Goal: Communication & Community: Answer question/provide support

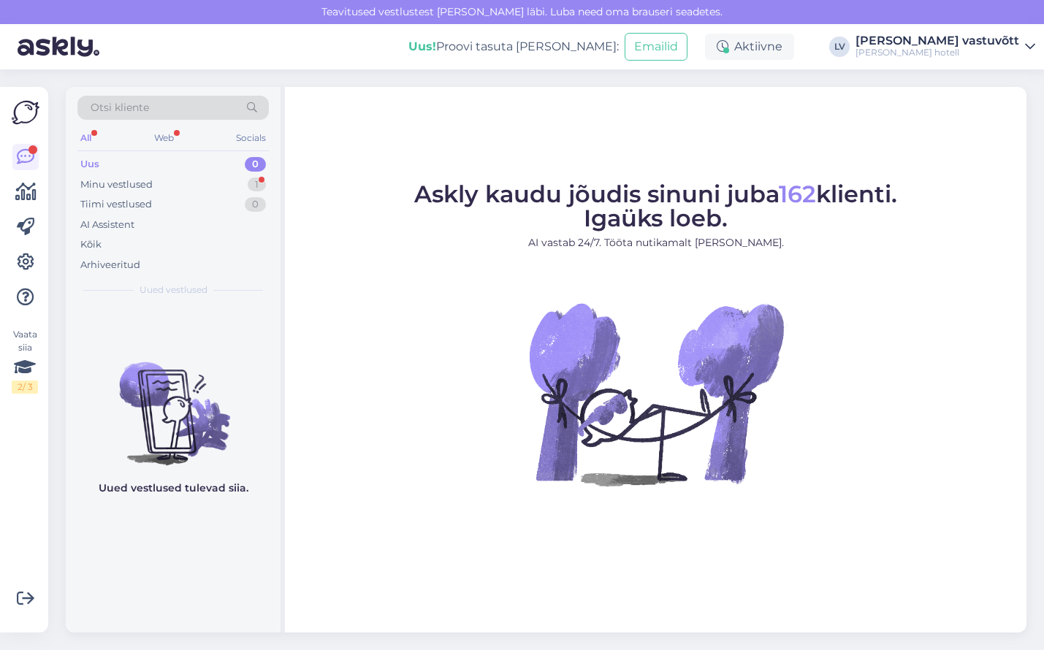
drag, startPoint x: 1033, startPoint y: 636, endPoint x: 1014, endPoint y: 601, distance: 39.9
click at [862, 274] on div "Otsi kliente All Web Socials Uus 0 Minu vestlused 1 Tiimi vestlused 0 AI Assist…" at bounding box center [550, 359] width 987 height 581
click at [862, 274] on div "Askly kaudu jõudis sinuni juba 162 klienti. Igaüks loeb. AI vastab 24/7. Tööta …" at bounding box center [655, 359] width 741 height 545
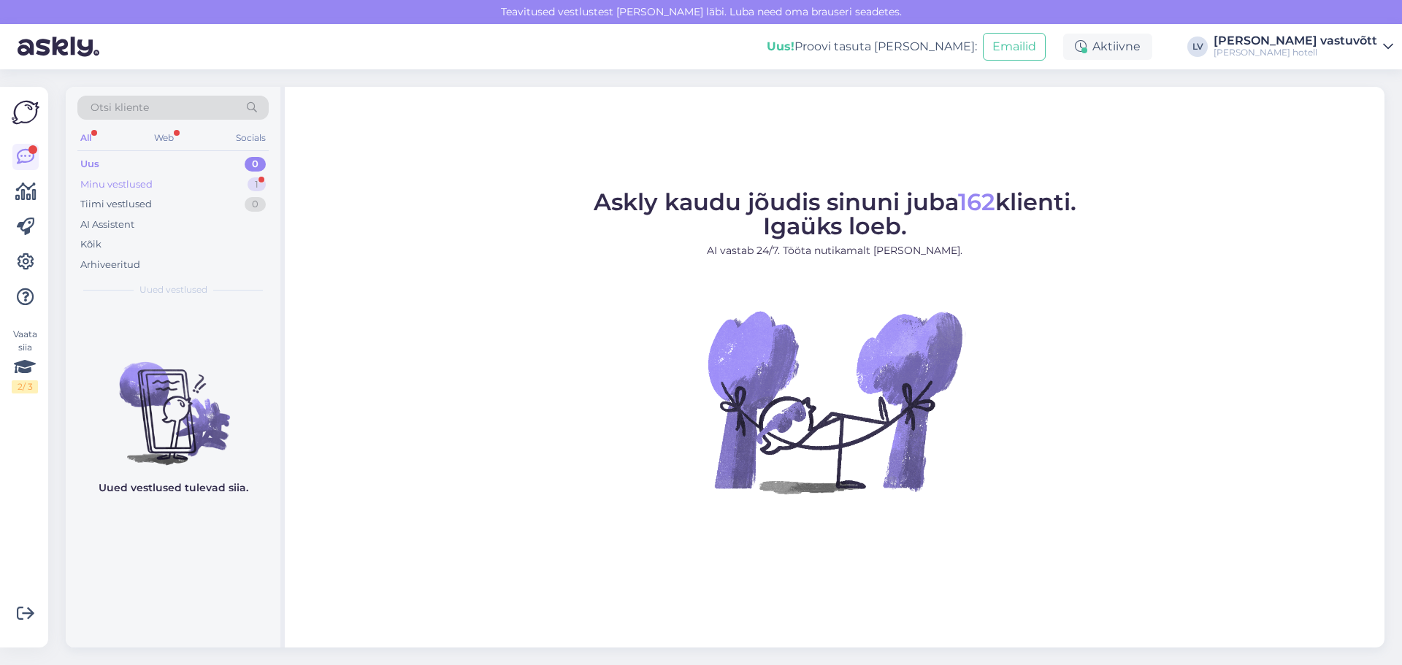
click at [205, 191] on div "Minu vestlused 1" at bounding box center [172, 185] width 191 height 20
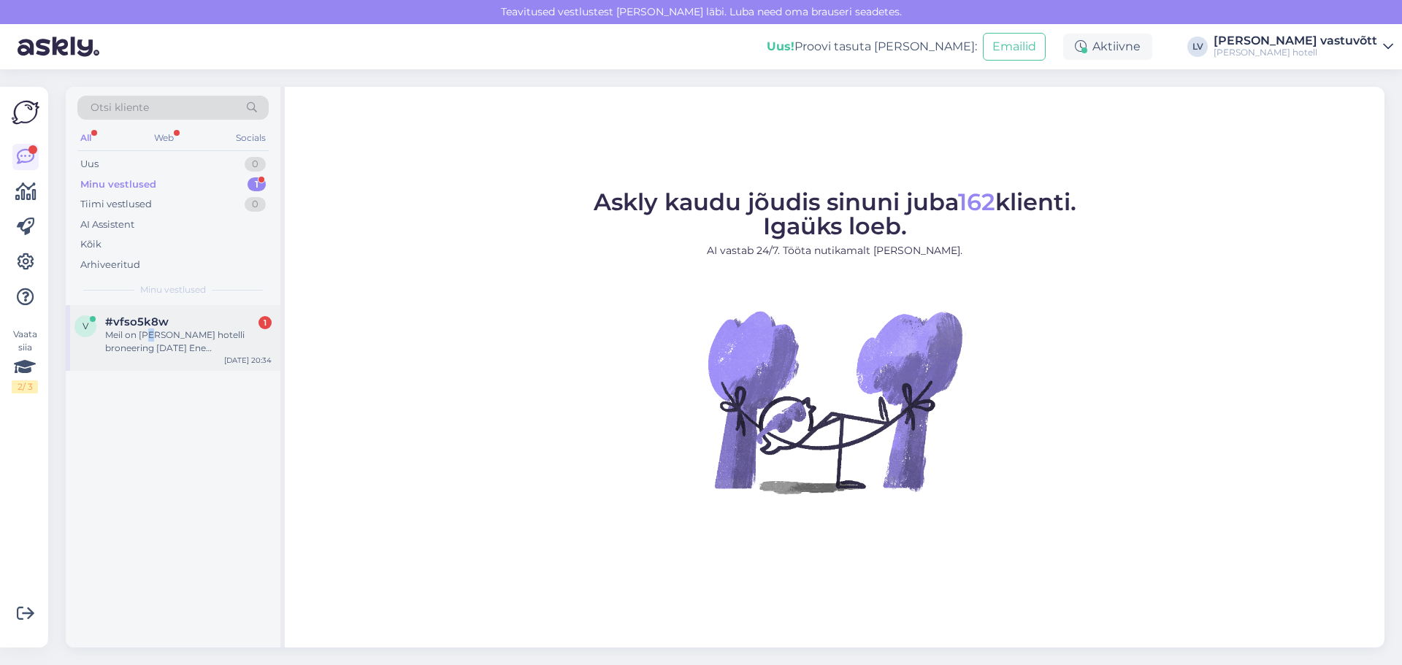
click at [153, 274] on div "Meil on Lydia hotelli broneering 14.08.2025 Ene Pullisaar,üheks ööpäevaks, kinn…" at bounding box center [188, 342] width 166 height 26
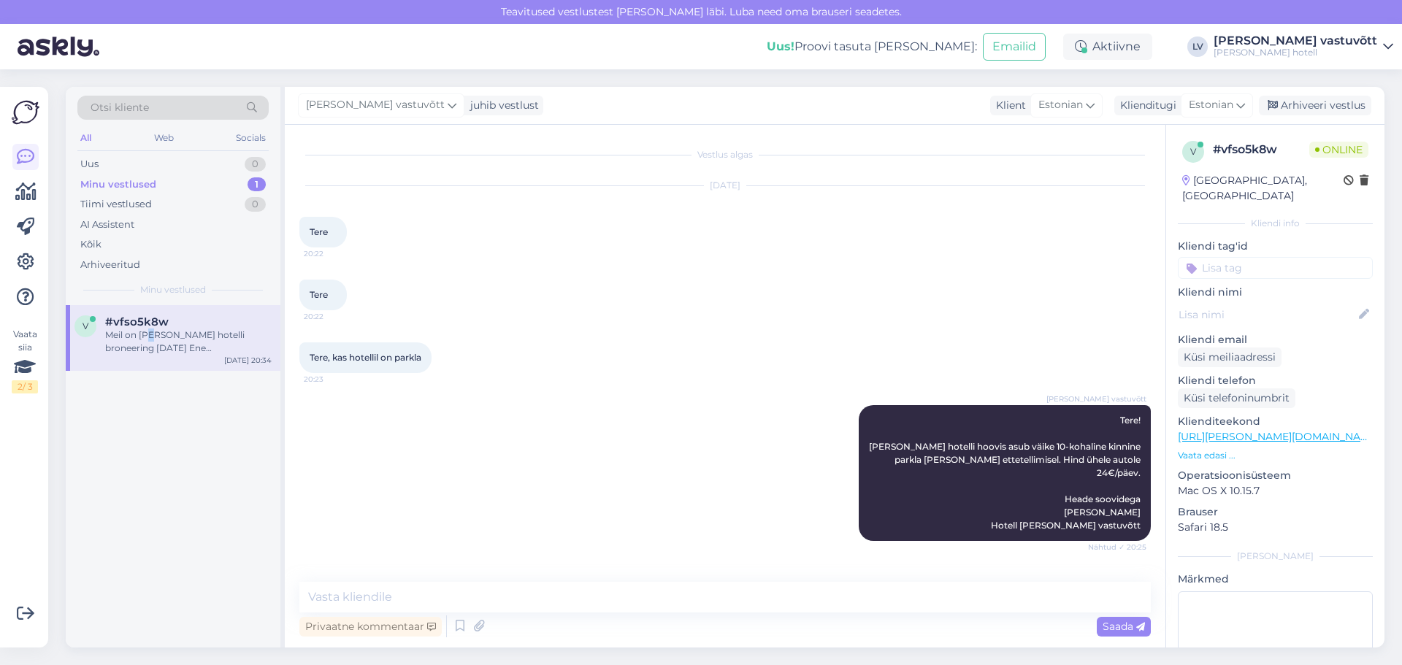
scroll to position [64, 0]
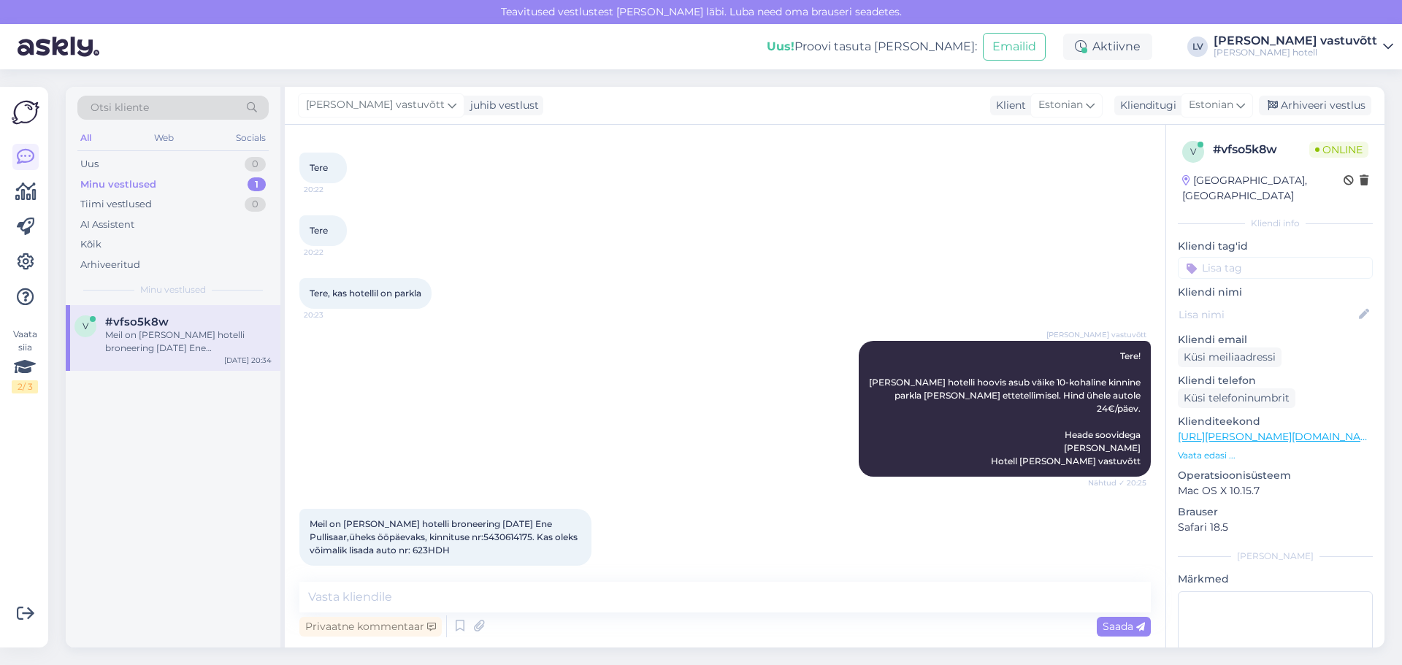
click at [535, 274] on div "Lydia vastuvõtt Tere! Lydia hotelli hoovis asub väike 10-kohaline kinnine parkl…" at bounding box center [724, 409] width 851 height 168
click at [523, 274] on textarea at bounding box center [724, 597] width 851 height 31
type textarea "T"
click at [573, 274] on textarea "Oleme lisanud Teie broneeringule" at bounding box center [724, 597] width 851 height 31
paste textarea "5430614175"
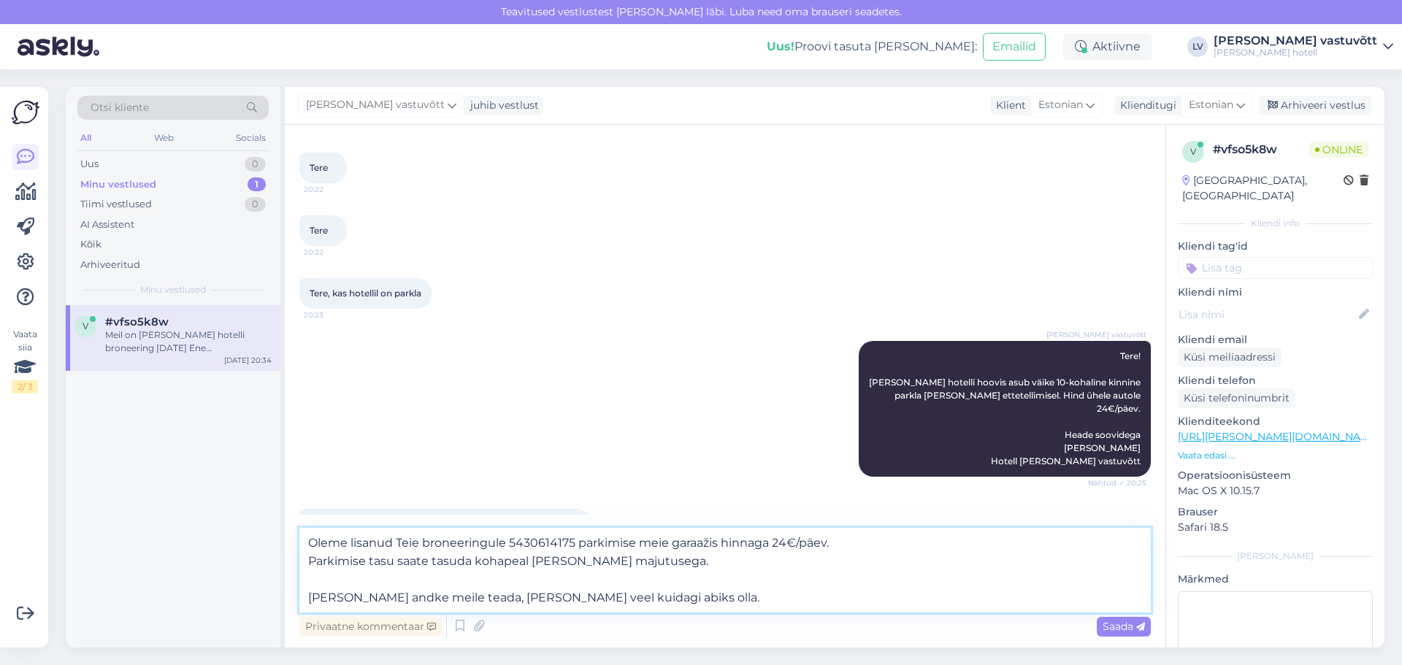
type textarea "Oleme lisanud Teie broneeringule 5430614175 parkimise meie garaažis hinnaga 24€…"
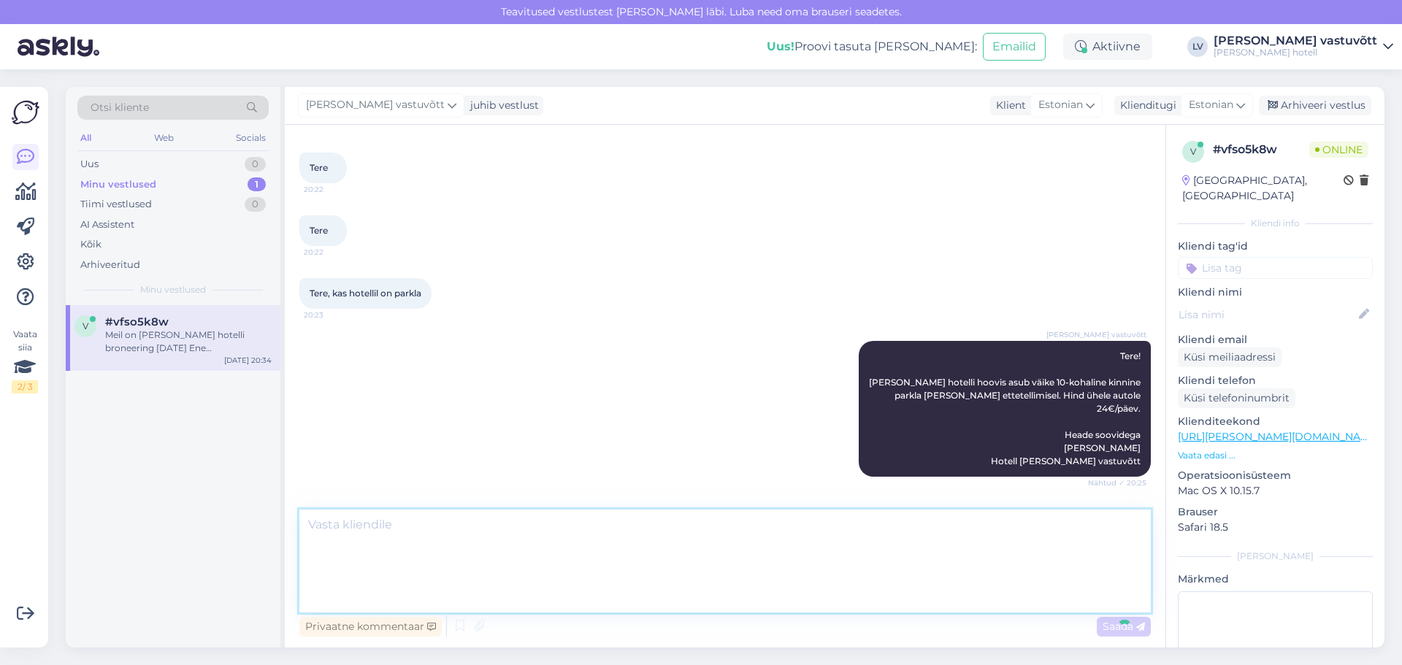
scroll to position [180, 0]
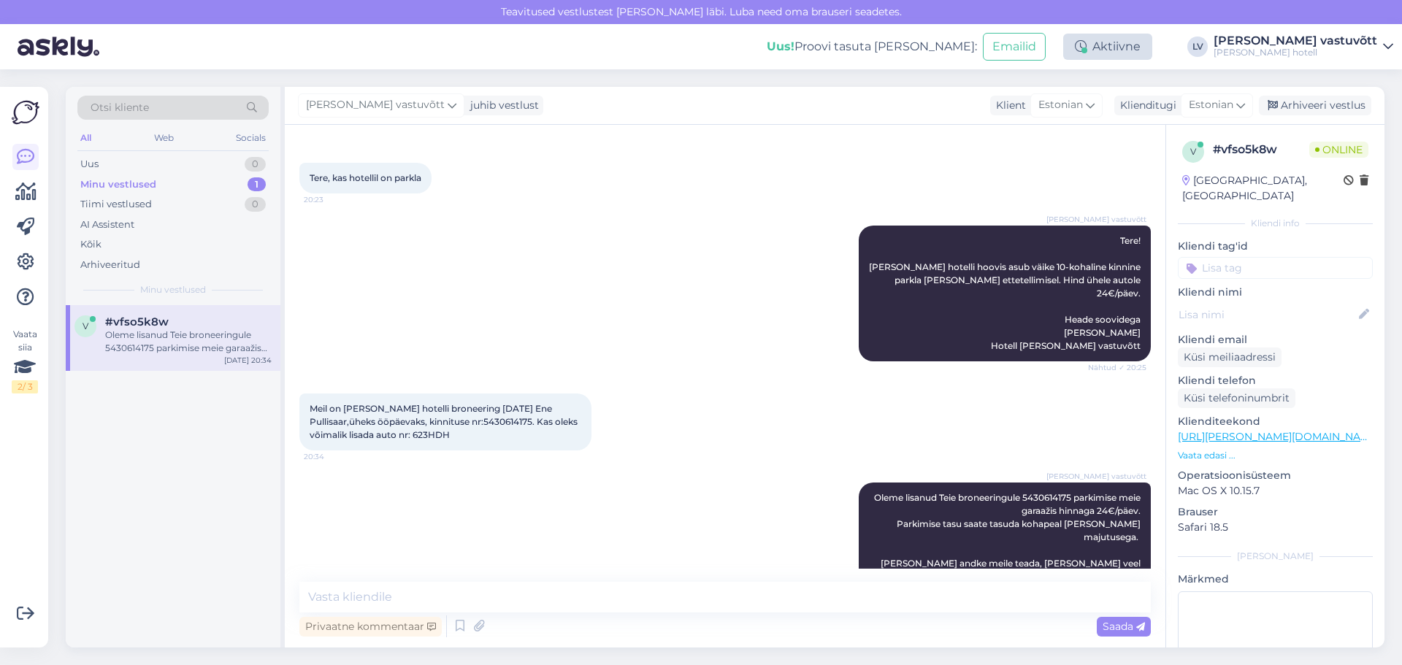
click at [862, 41] on div "Aktiivne" at bounding box center [1107, 47] width 89 height 26
drag, startPoint x: 1172, startPoint y: 41, endPoint x: 841, endPoint y: 73, distance: 332.4
click at [841, 73] on div "Otsi kliente All Web Socials Uus 0 Minu vestlused 1 Tiimi vestlused 0 AI Assist…" at bounding box center [729, 367] width 1345 height 596
click at [179, 201] on div "Tiimi vestlused 0" at bounding box center [172, 204] width 191 height 20
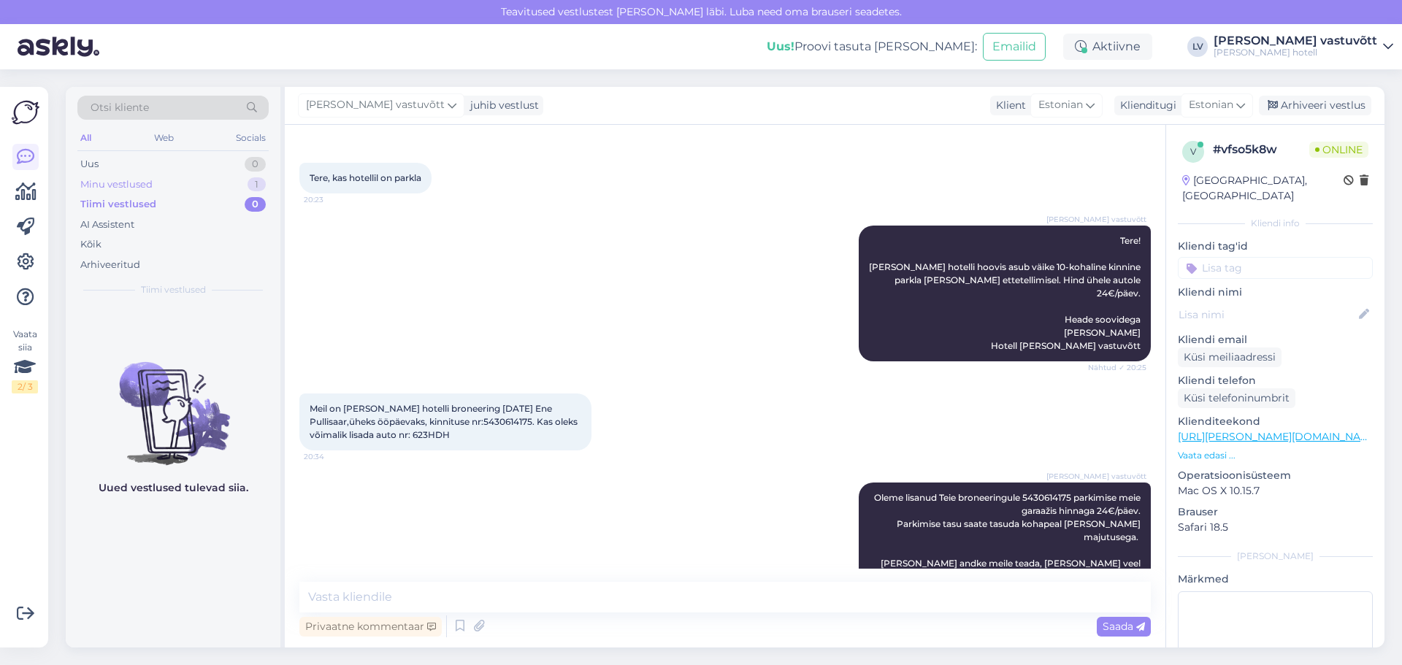
click at [174, 183] on div "Minu vestlused 1" at bounding box center [172, 185] width 191 height 20
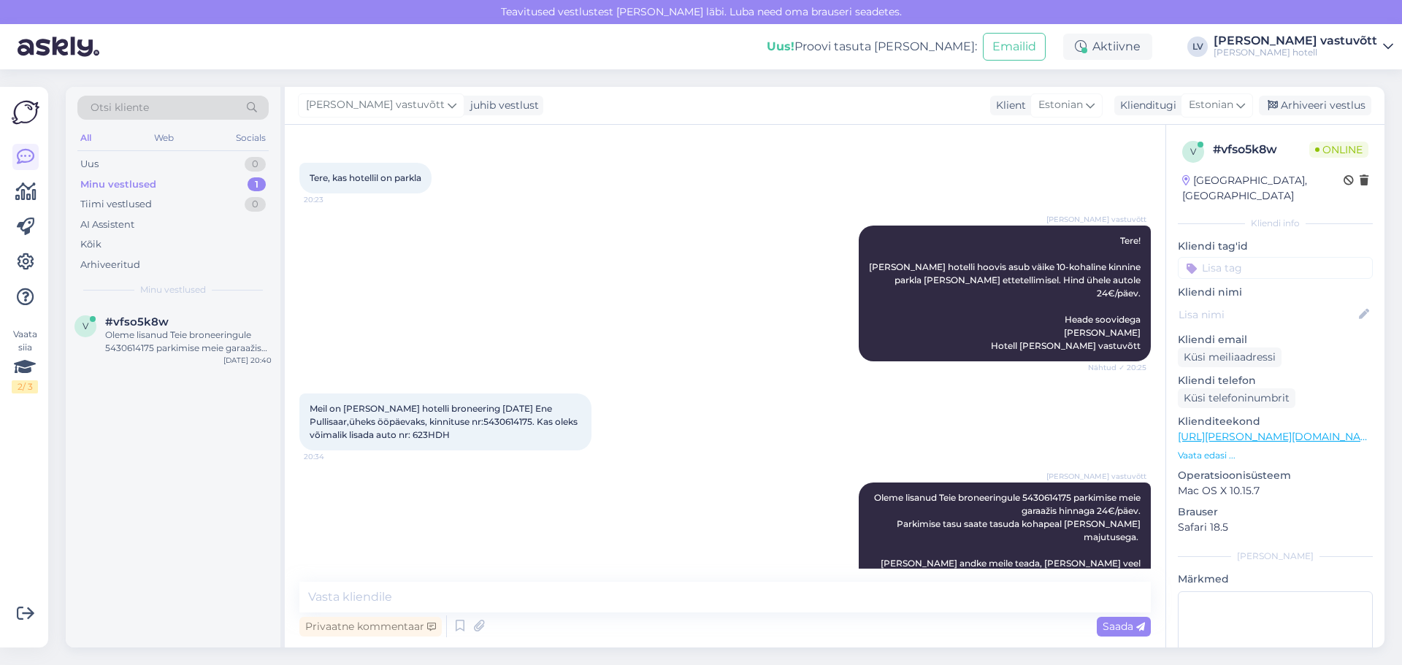
click at [862, 53] on div "[PERSON_NAME] hotell" at bounding box center [1296, 53] width 164 height 12
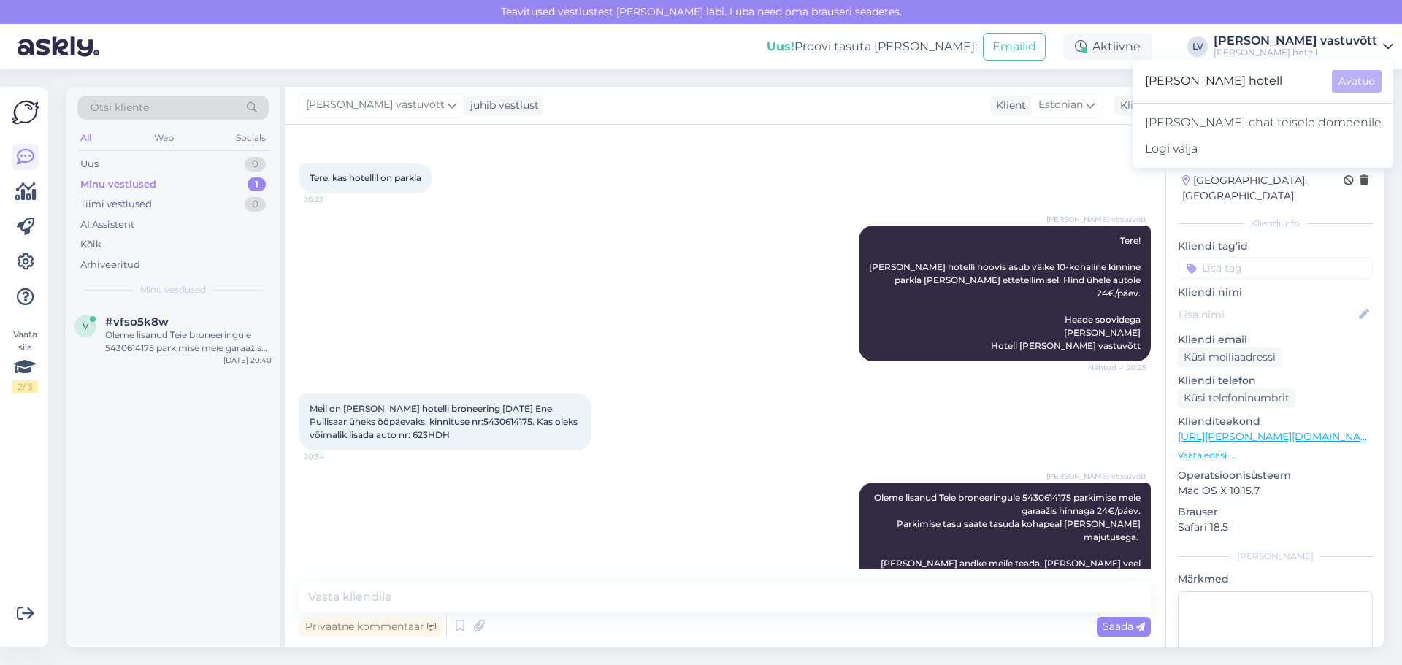
click at [862, 42] on div "[PERSON_NAME] vastuvõtt" at bounding box center [1296, 41] width 164 height 12
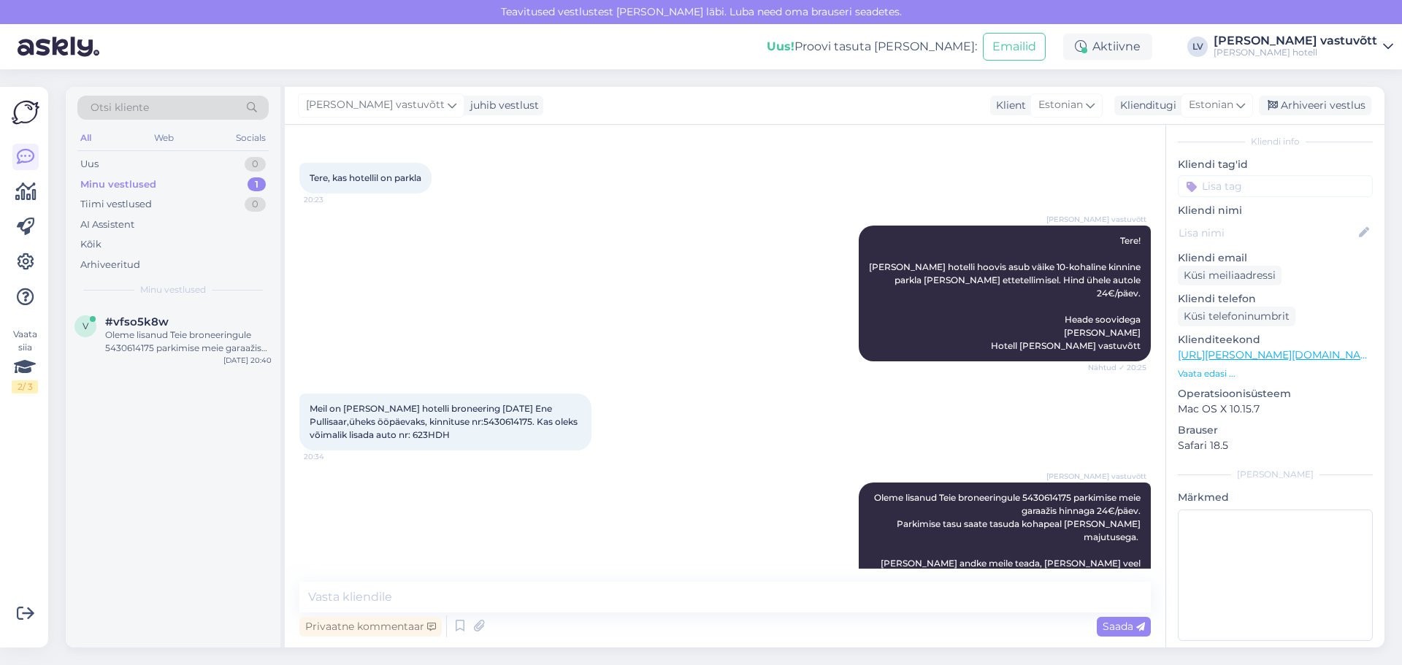
scroll to position [0, 0]
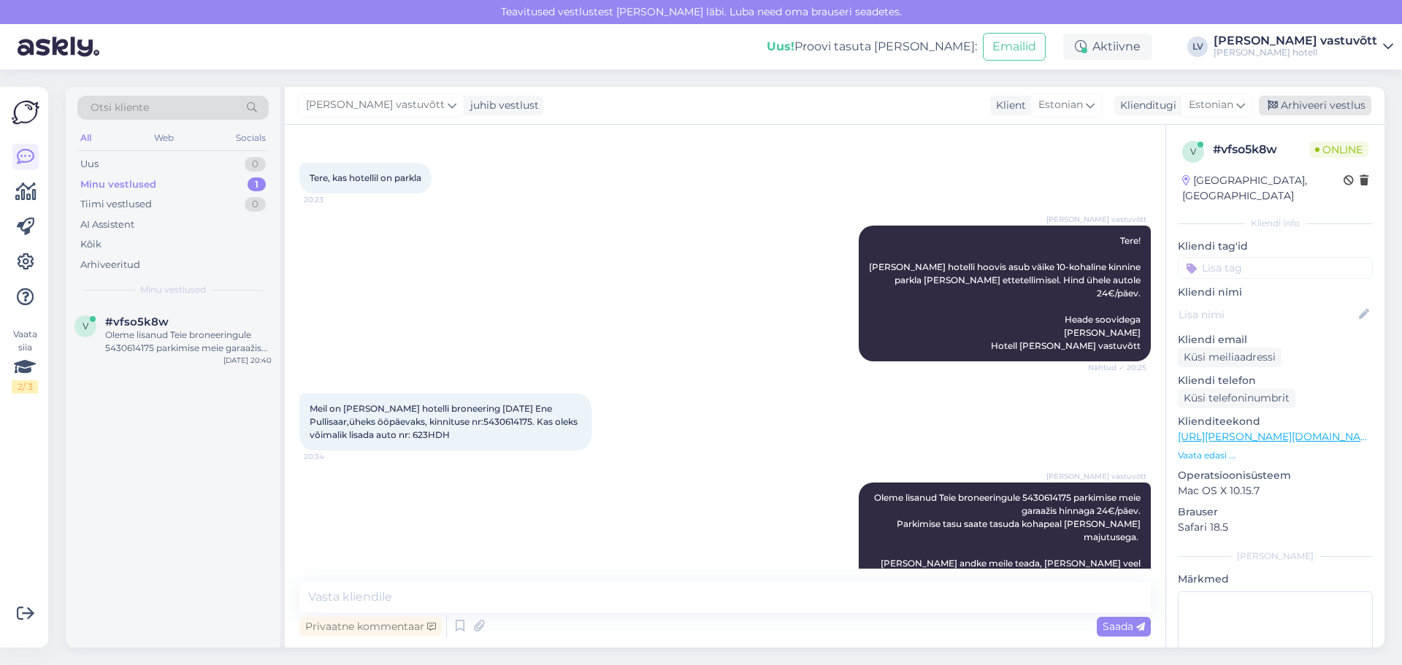
click at [862, 107] on div "Arhiveeri vestlus" at bounding box center [1315, 106] width 112 height 20
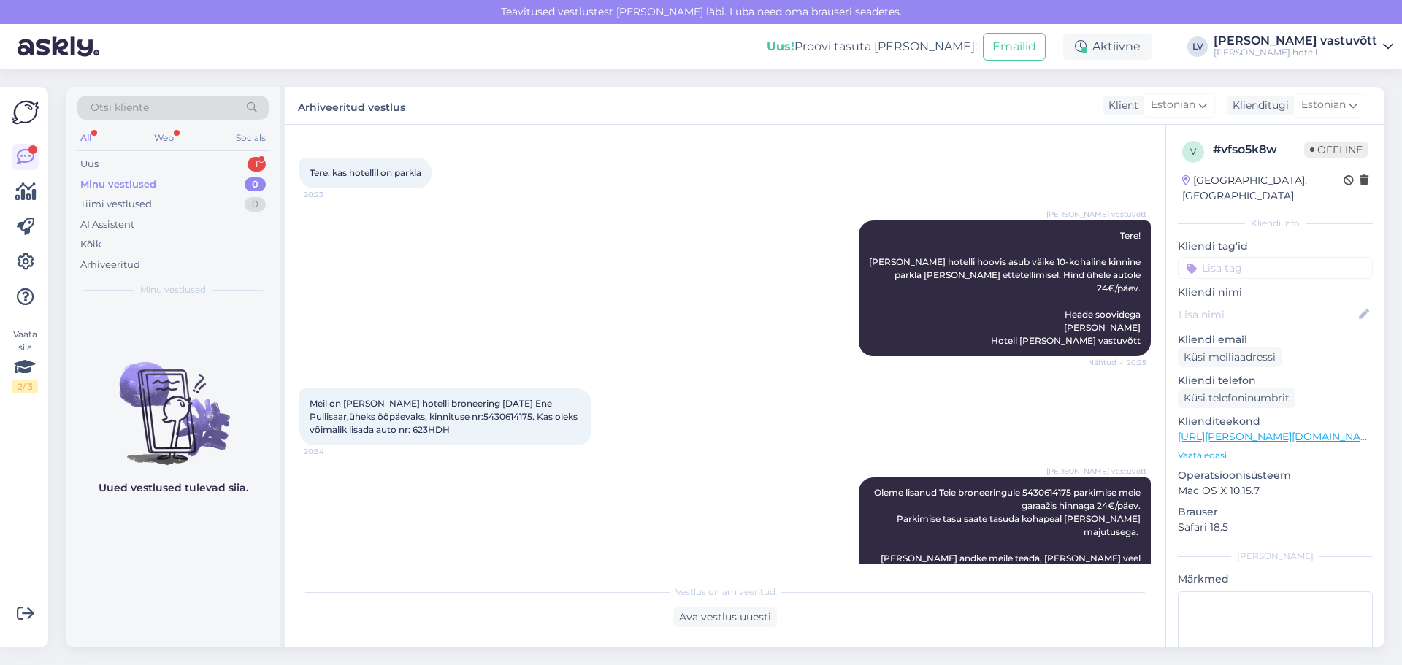
scroll to position [261, 0]
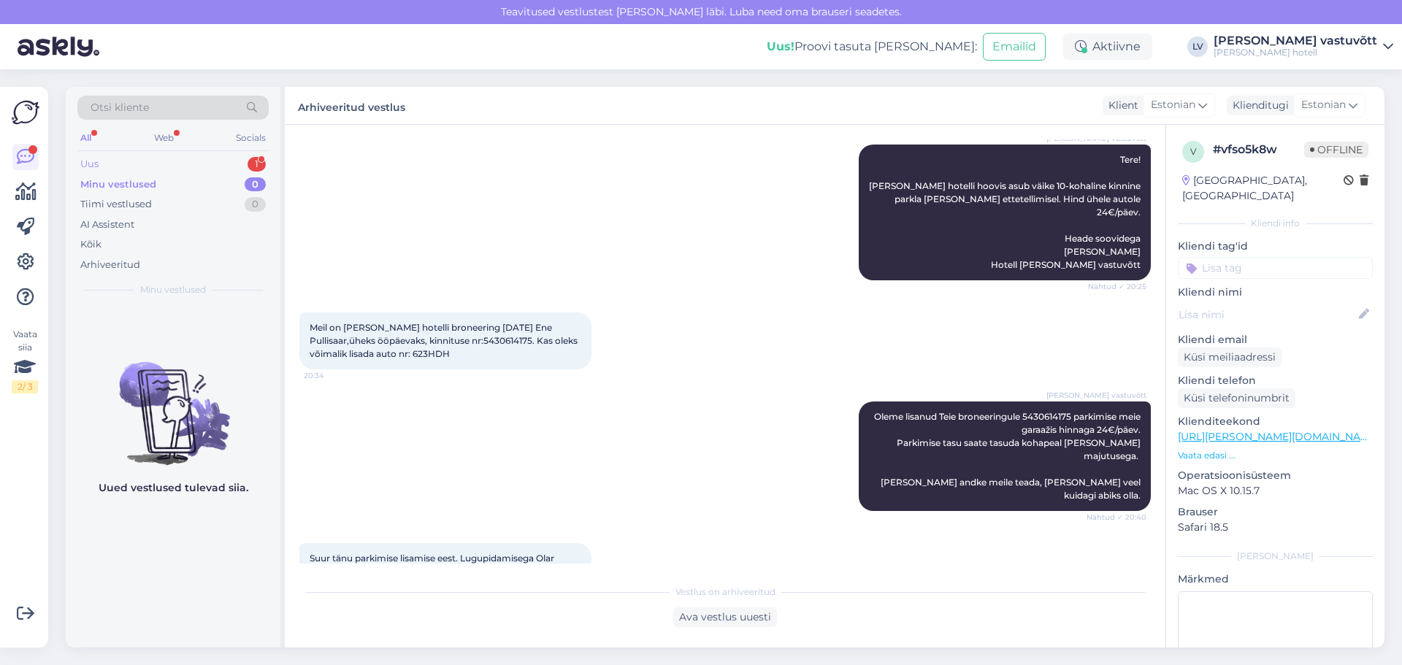
click at [152, 168] on div "Uus 1" at bounding box center [172, 164] width 191 height 20
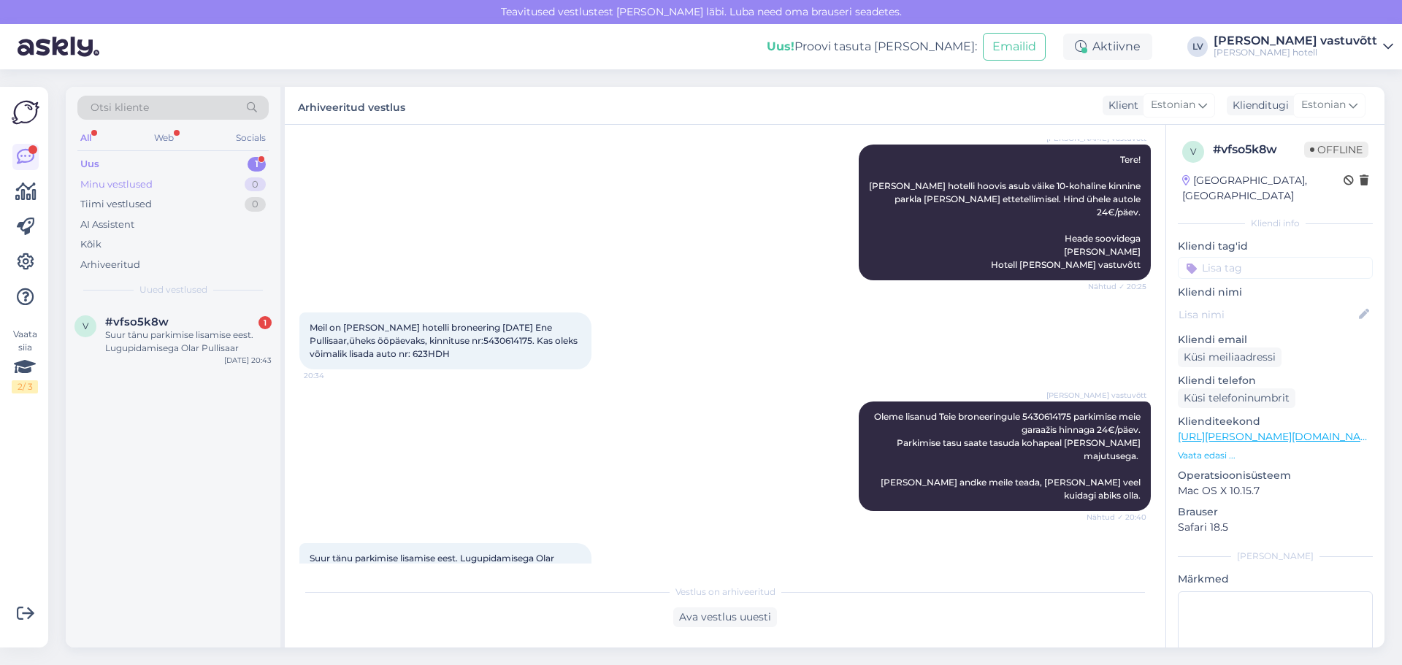
click at [195, 182] on div "Minu vestlused 0" at bounding box center [172, 185] width 191 height 20
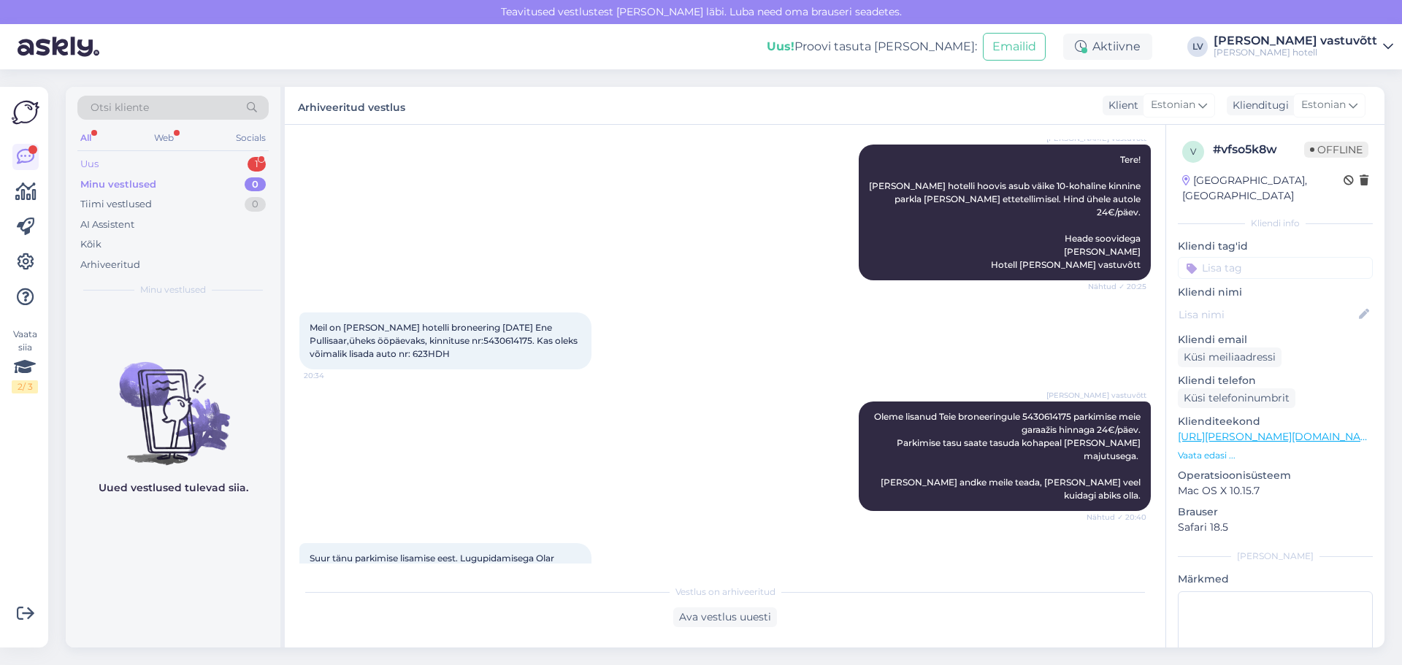
click at [188, 166] on div "Uus 1" at bounding box center [172, 164] width 191 height 20
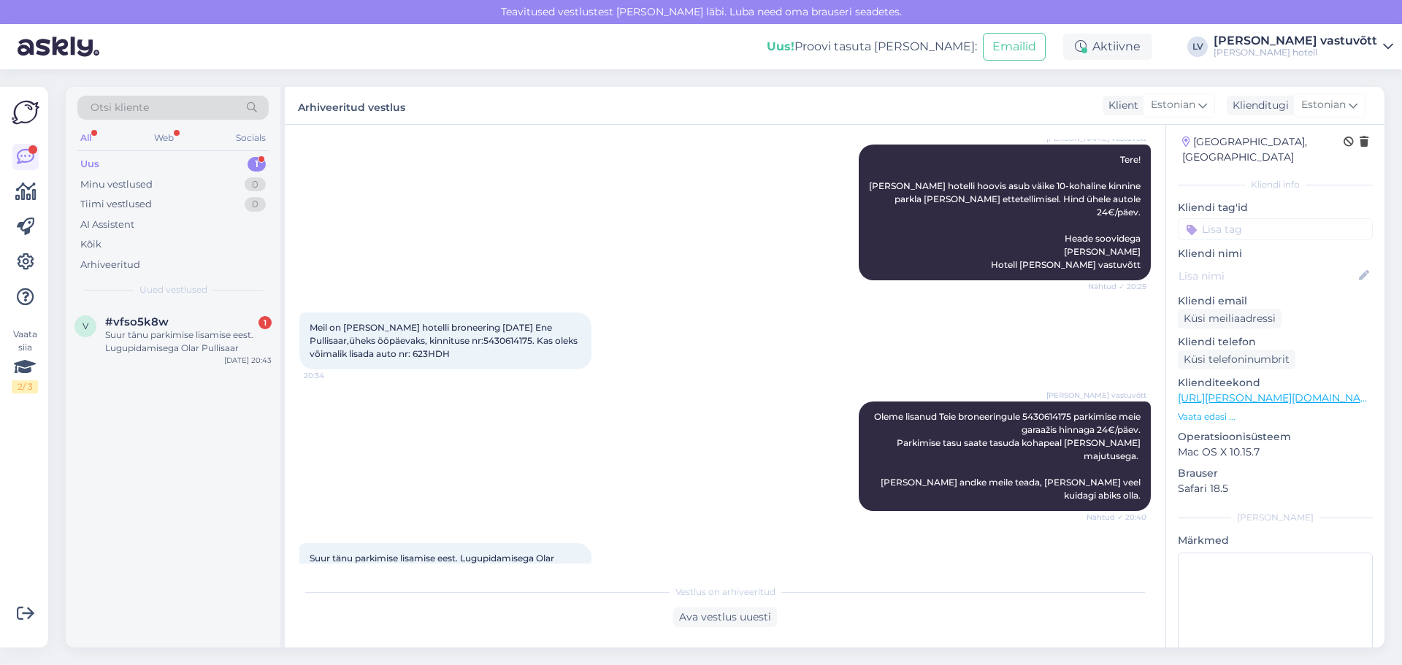
scroll to position [0, 0]
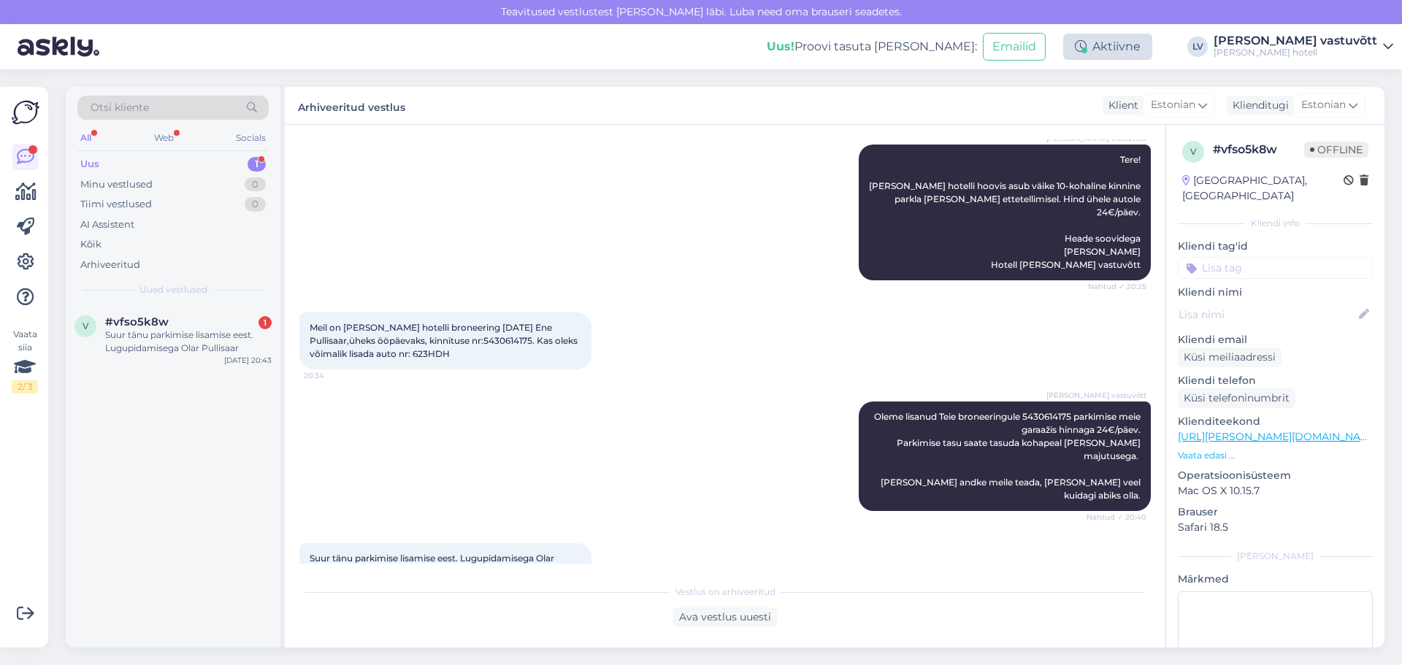
click at [862, 46] on div "Aktiivne" at bounding box center [1107, 47] width 89 height 26
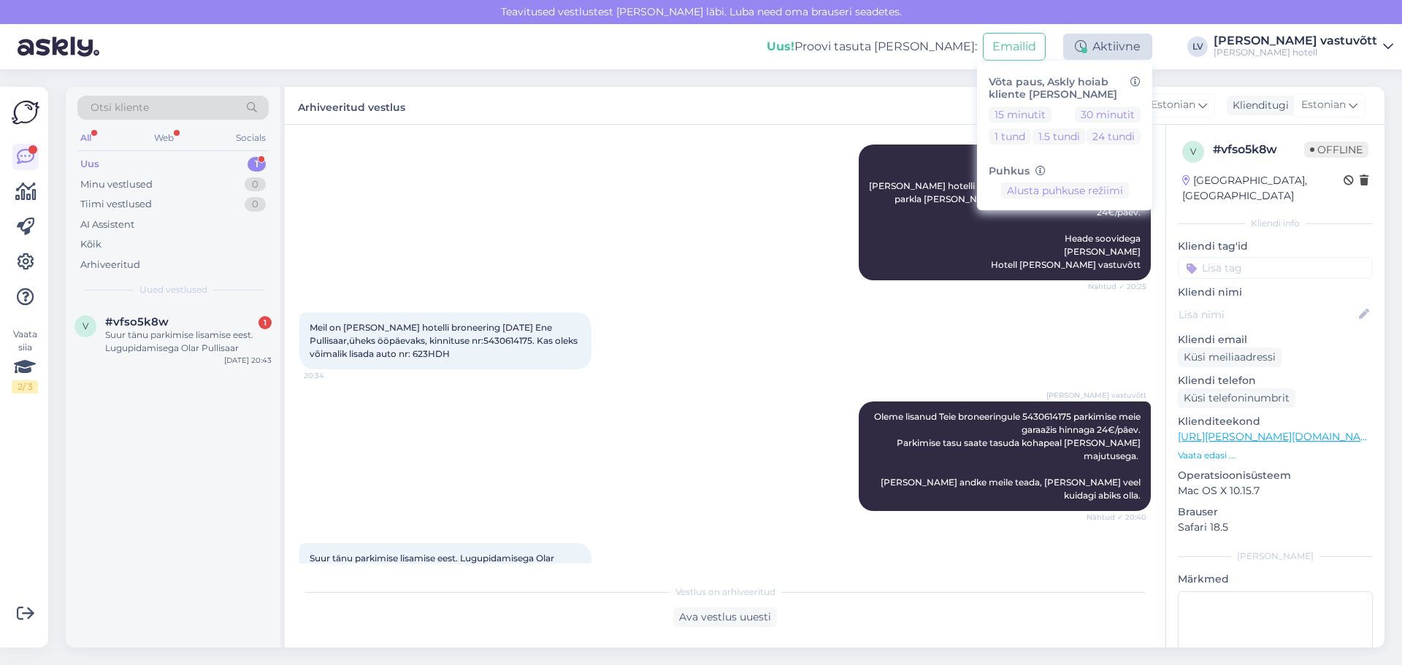
click at [862, 43] on div "Aktiivne" at bounding box center [1107, 47] width 89 height 26
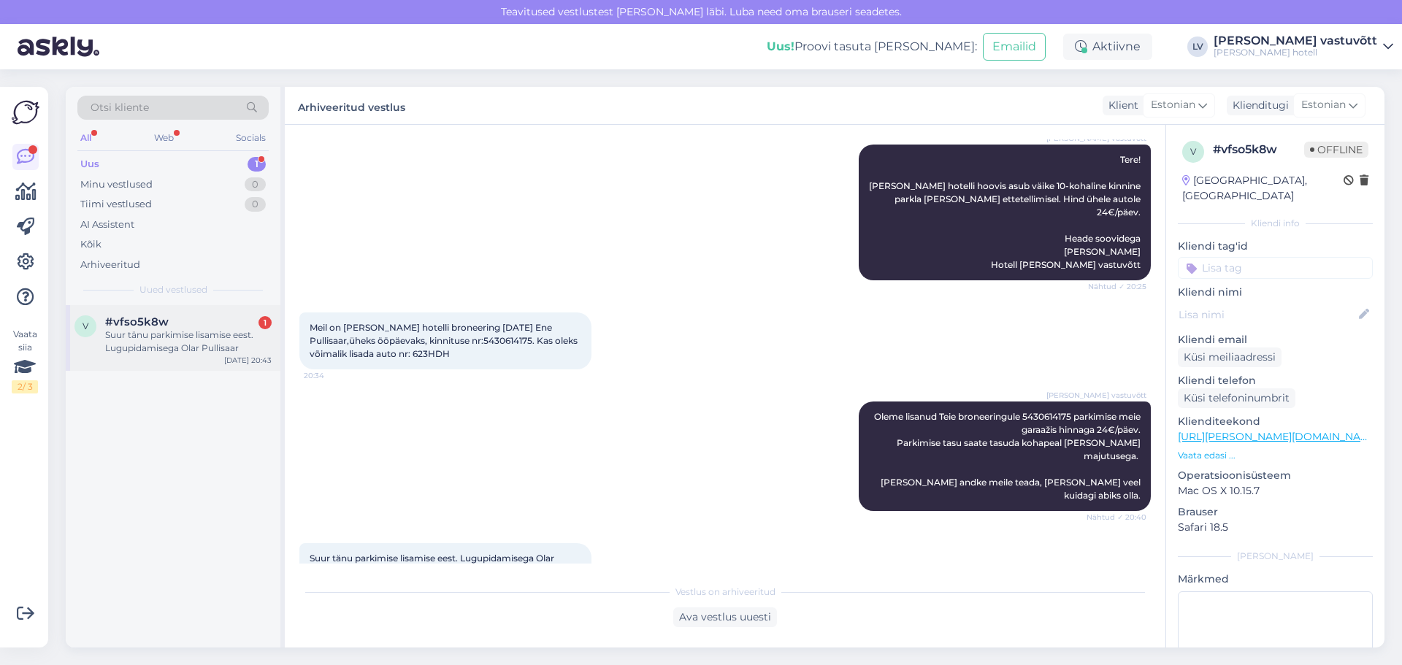
click at [212, 274] on div "Suur tänu parkimise lisamise eest. Lugupidamisega Olar Pullisaar" at bounding box center [188, 342] width 166 height 26
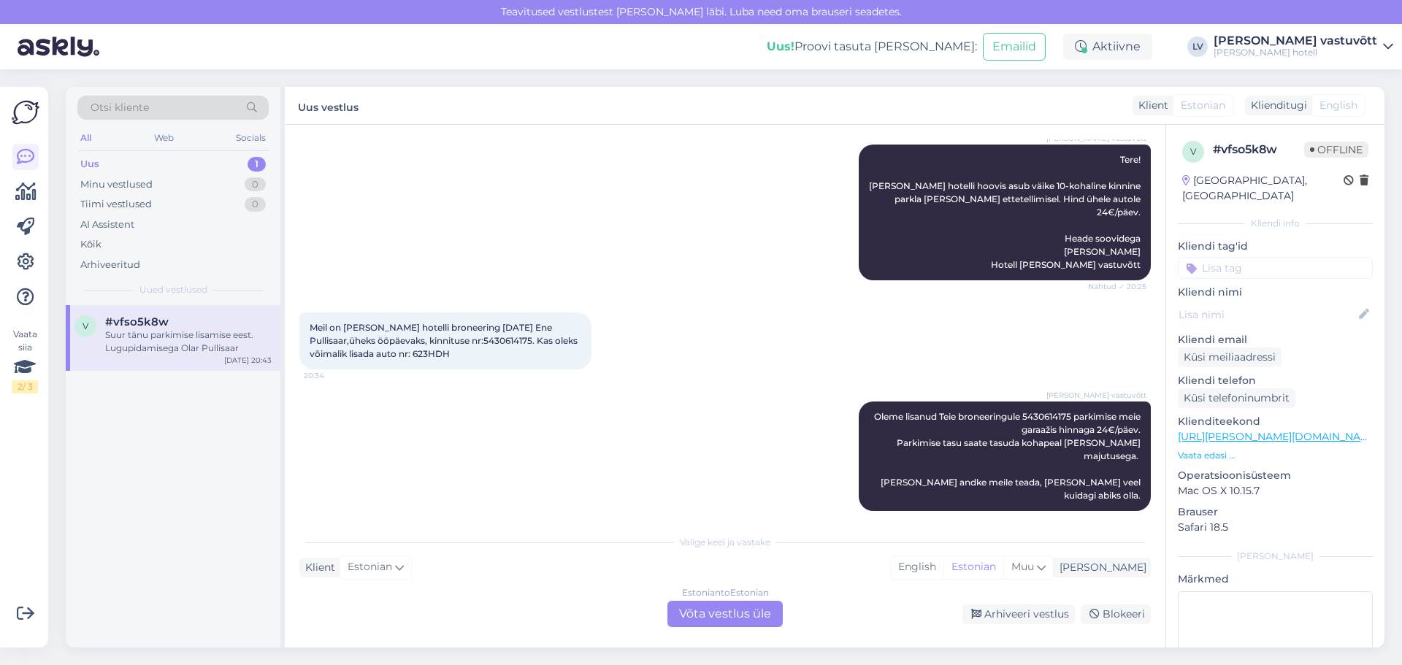
scroll to position [310, 0]
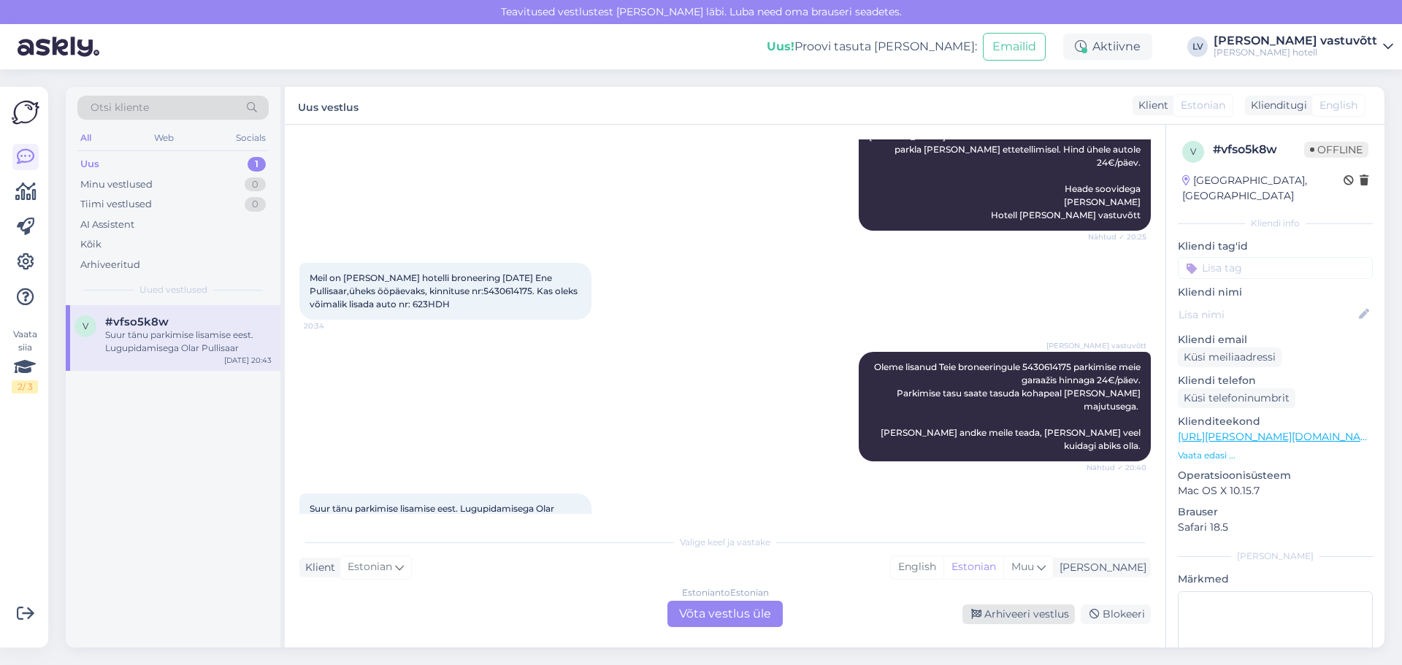
click at [862, 274] on div "Arhiveeri vestlus" at bounding box center [1018, 615] width 112 height 20
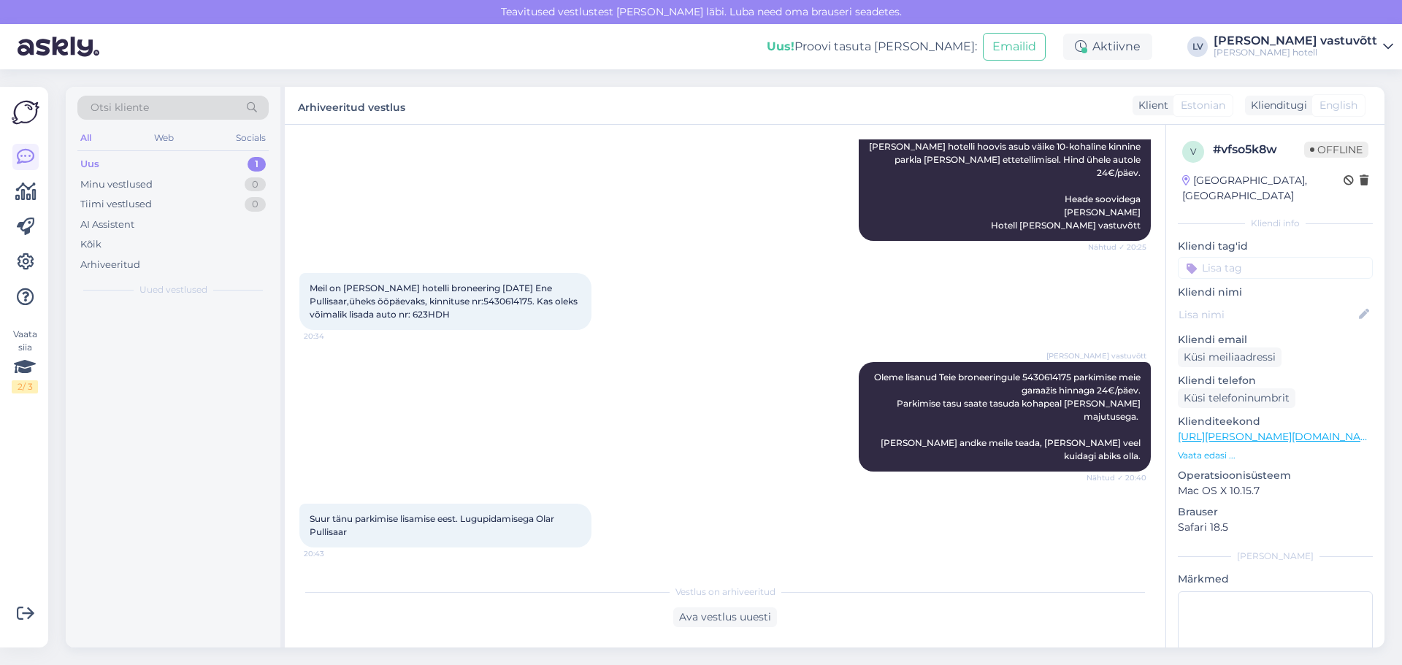
scroll to position [261, 0]
